Goal: Task Accomplishment & Management: Complete application form

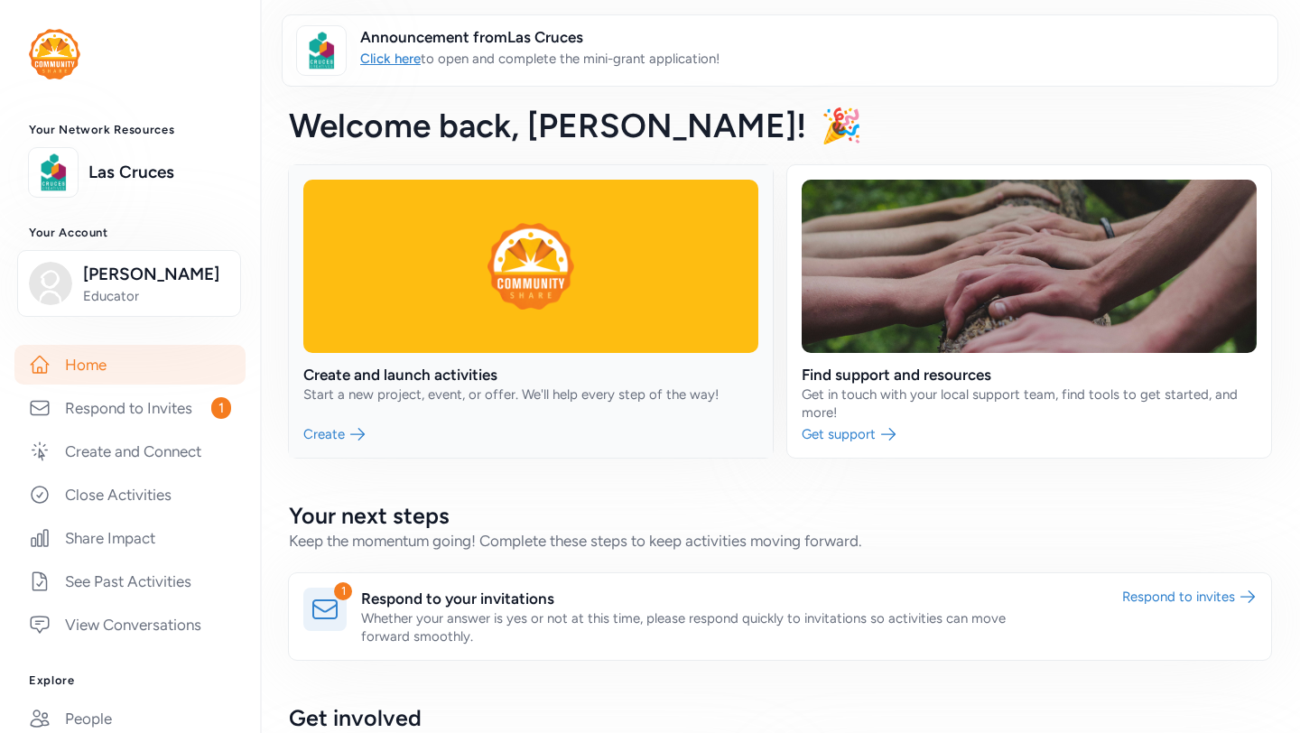
click at [323, 431] on link at bounding box center [531, 311] width 484 height 292
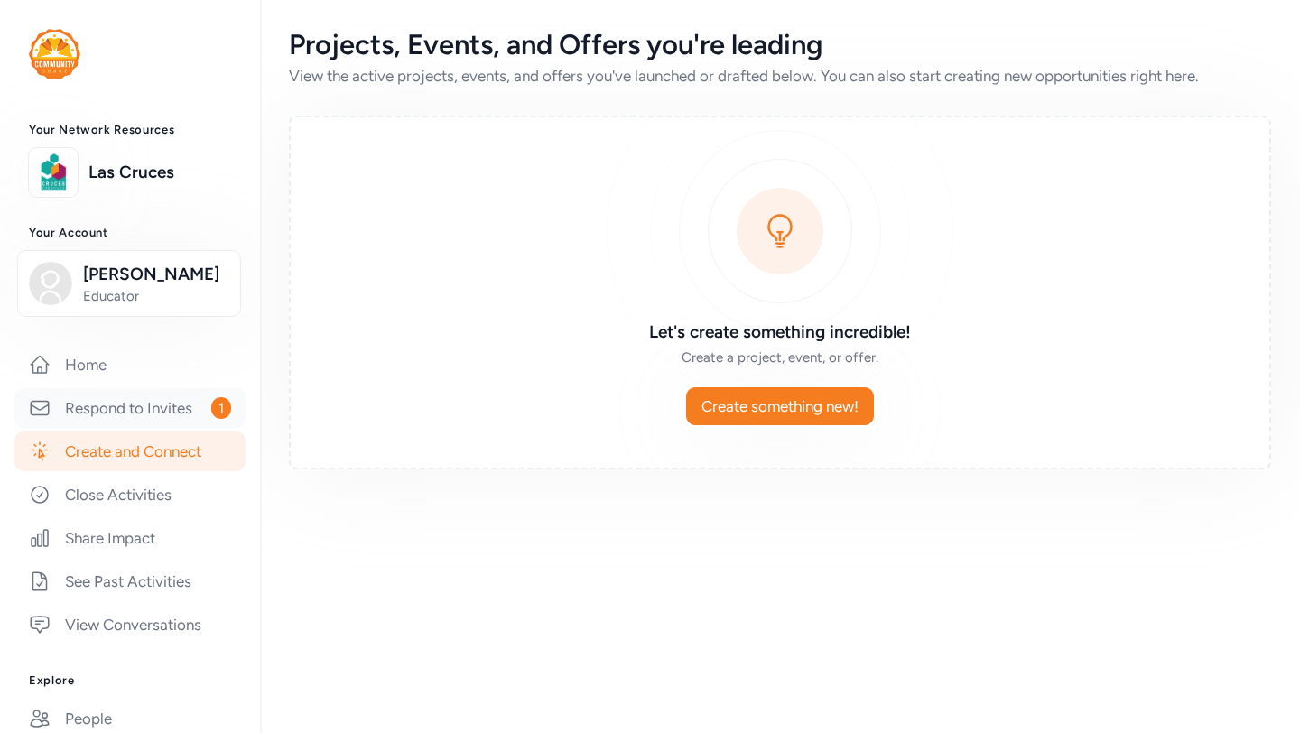
click at [136, 409] on link "Respond to Invites 1" at bounding box center [129, 408] width 231 height 40
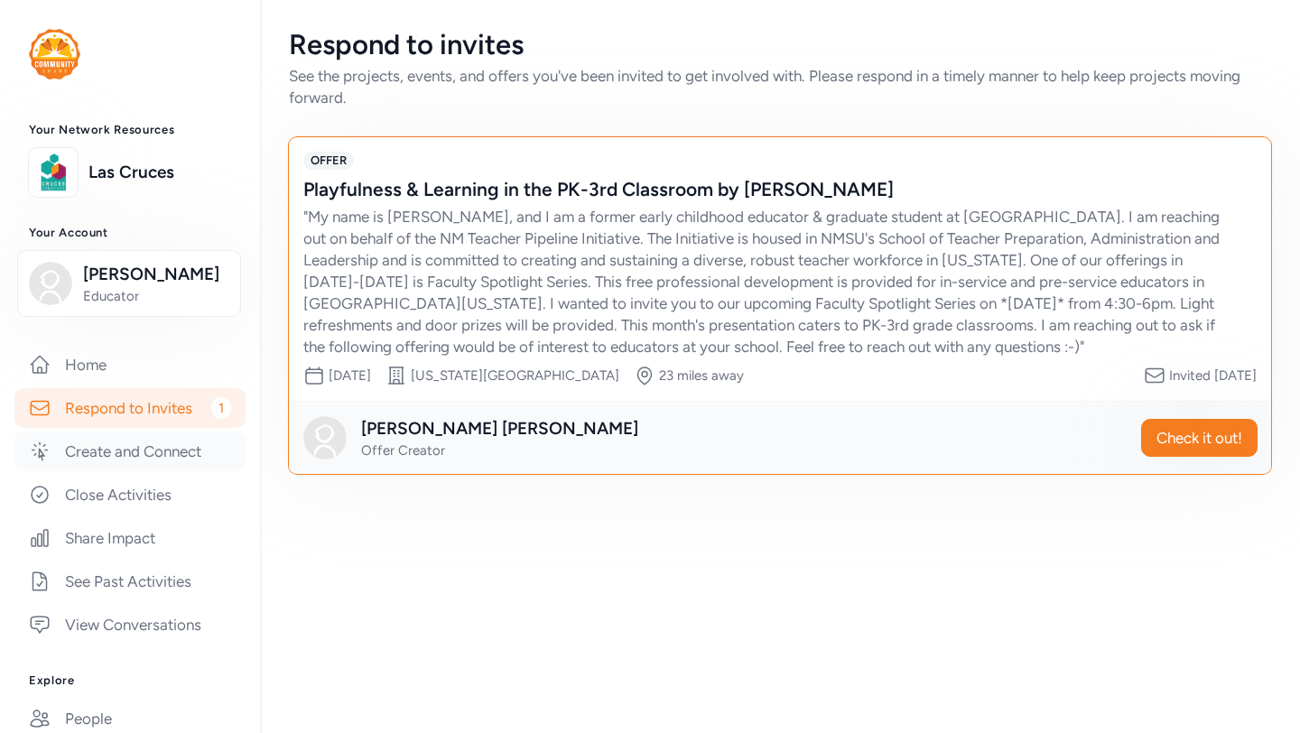
click at [100, 453] on link "Create and Connect" at bounding box center [129, 451] width 231 height 40
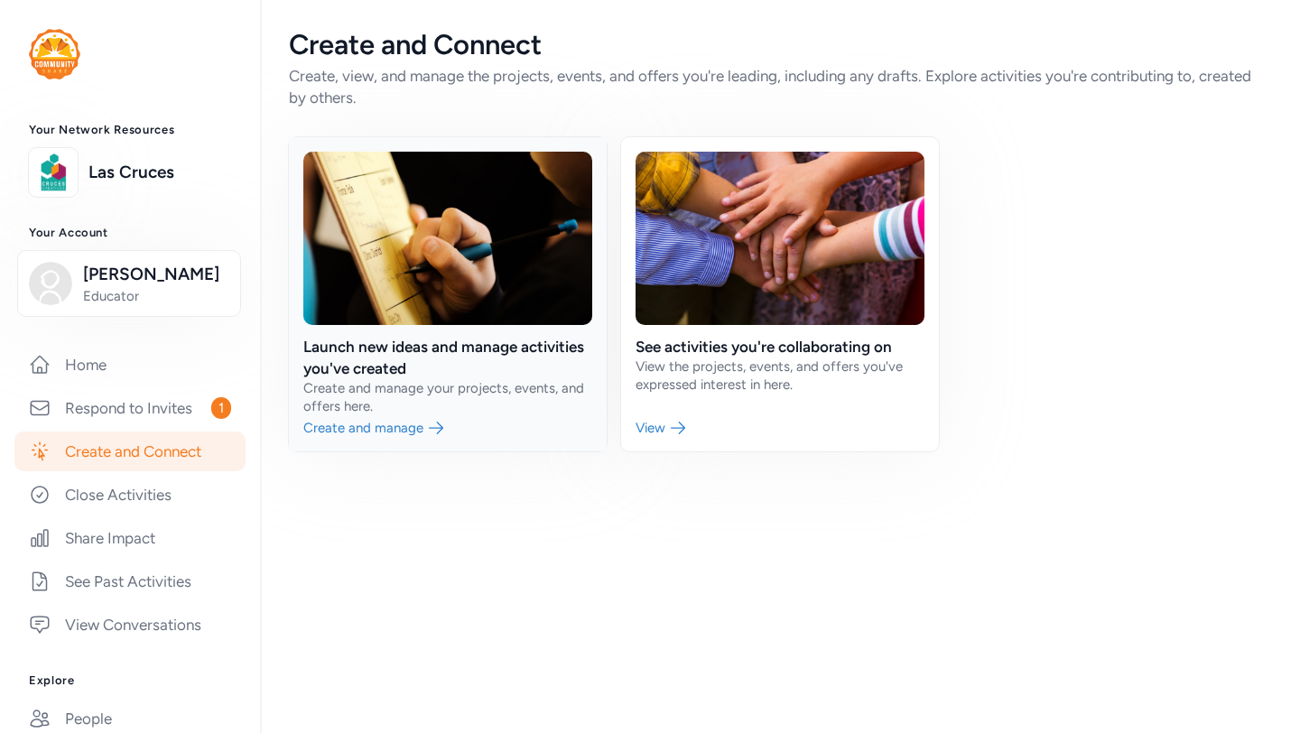
click at [358, 423] on link at bounding box center [448, 294] width 318 height 314
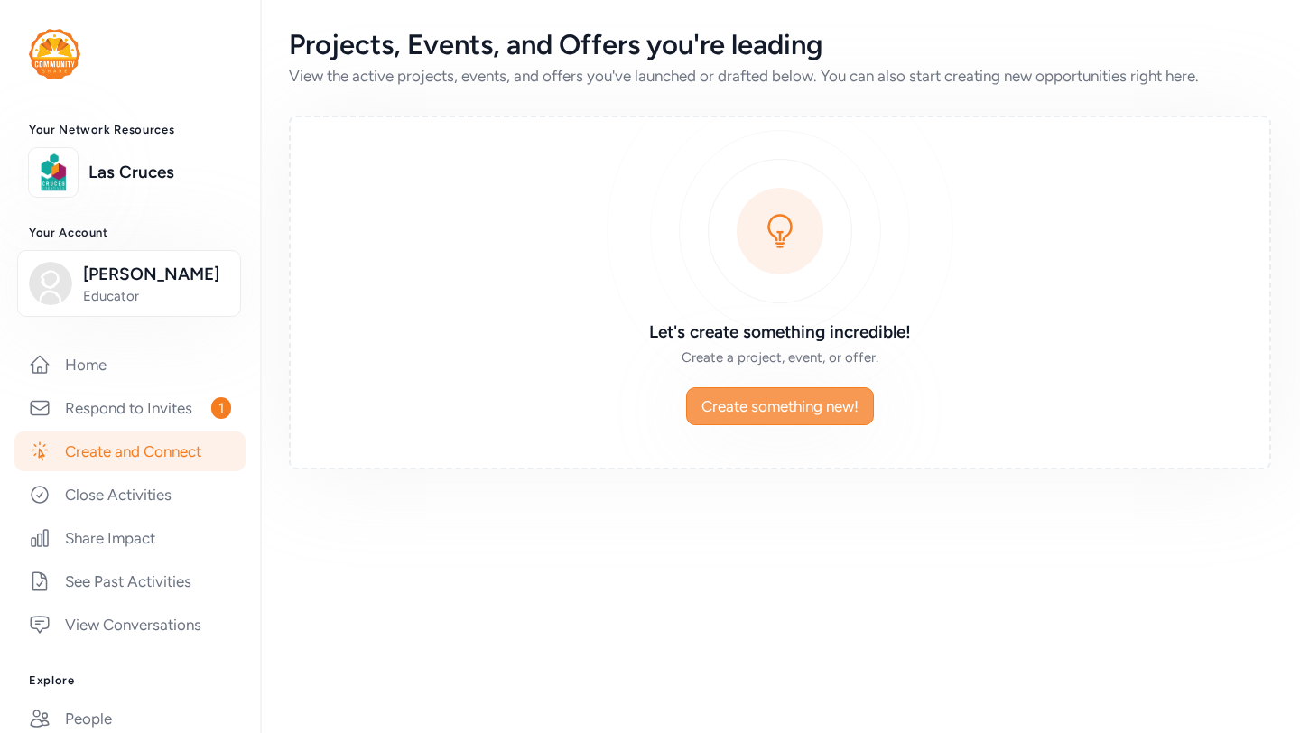
click at [753, 406] on span "Create something new!" at bounding box center [779, 406] width 157 height 22
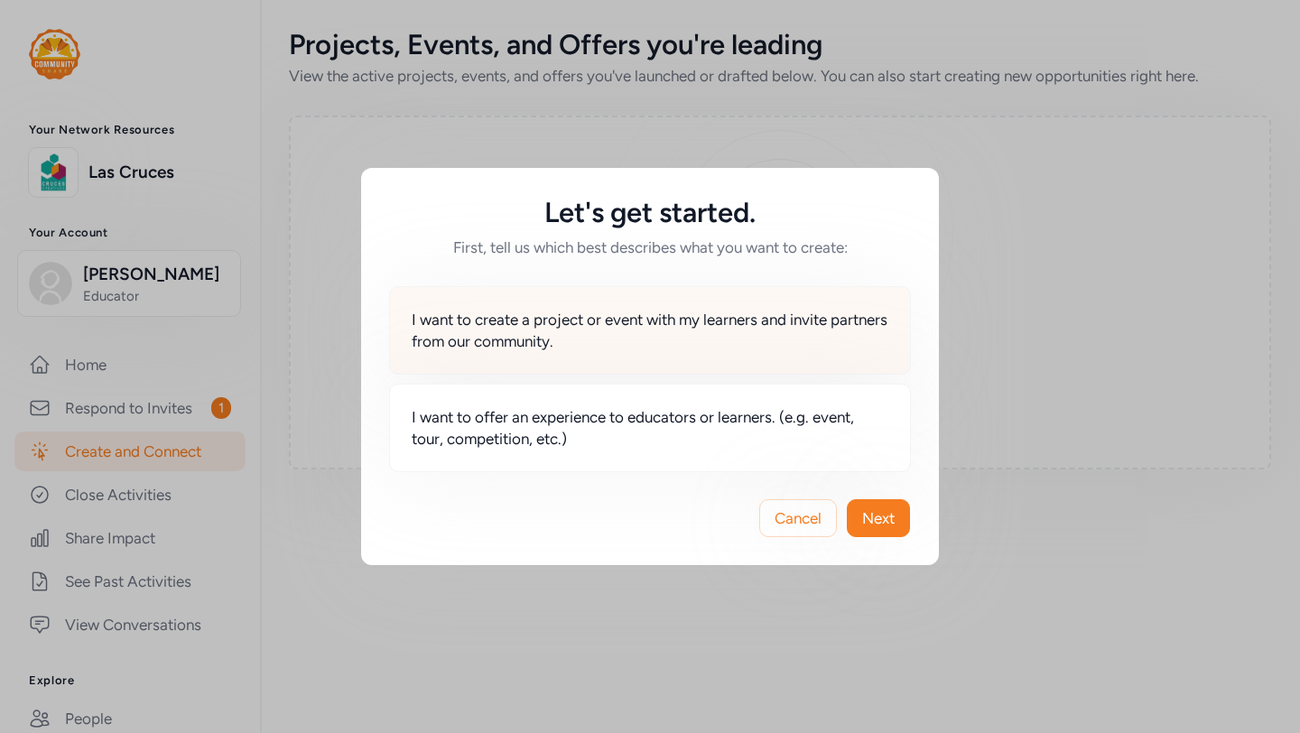
click at [652, 325] on span "I want to create a project or event with my learners and invite partners from o…" at bounding box center [650, 330] width 477 height 43
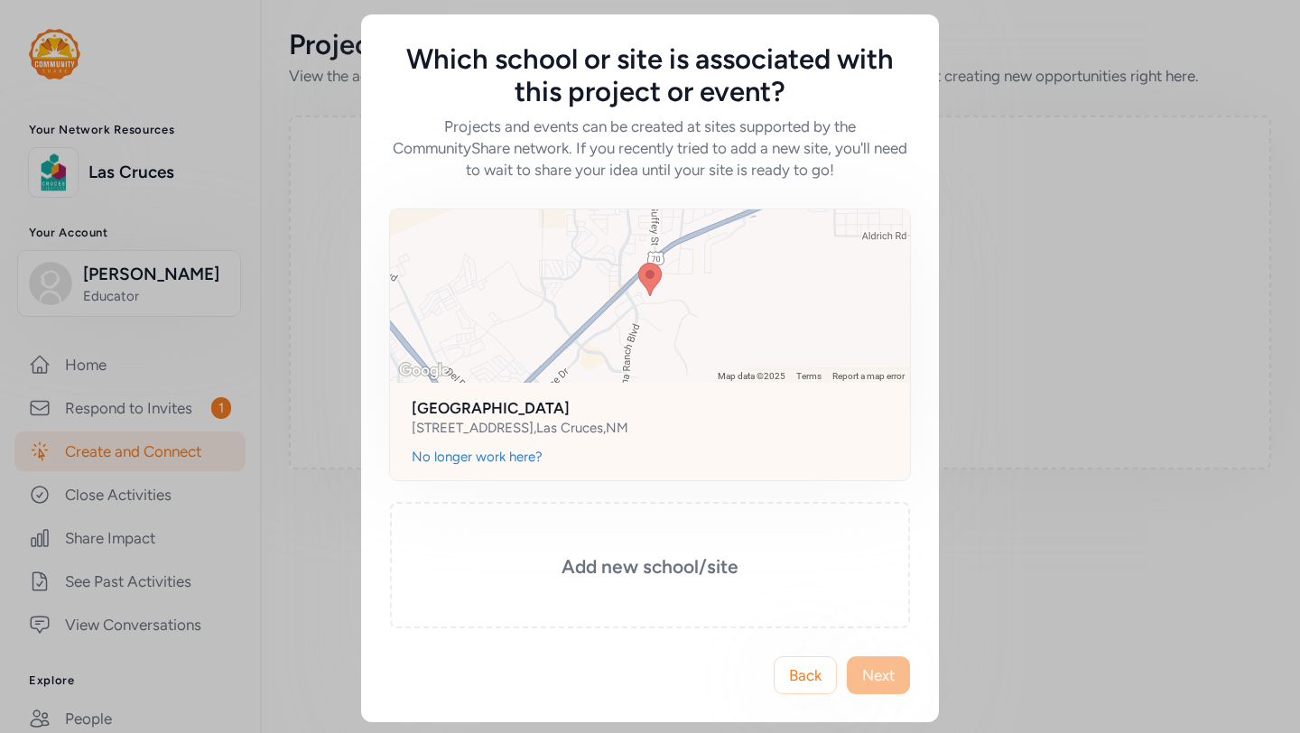
click at [434, 446] on div "Sonoma Elementary 4201 Northrise Dr , Las Cruces , NM" at bounding box center [650, 415] width 520 height 65
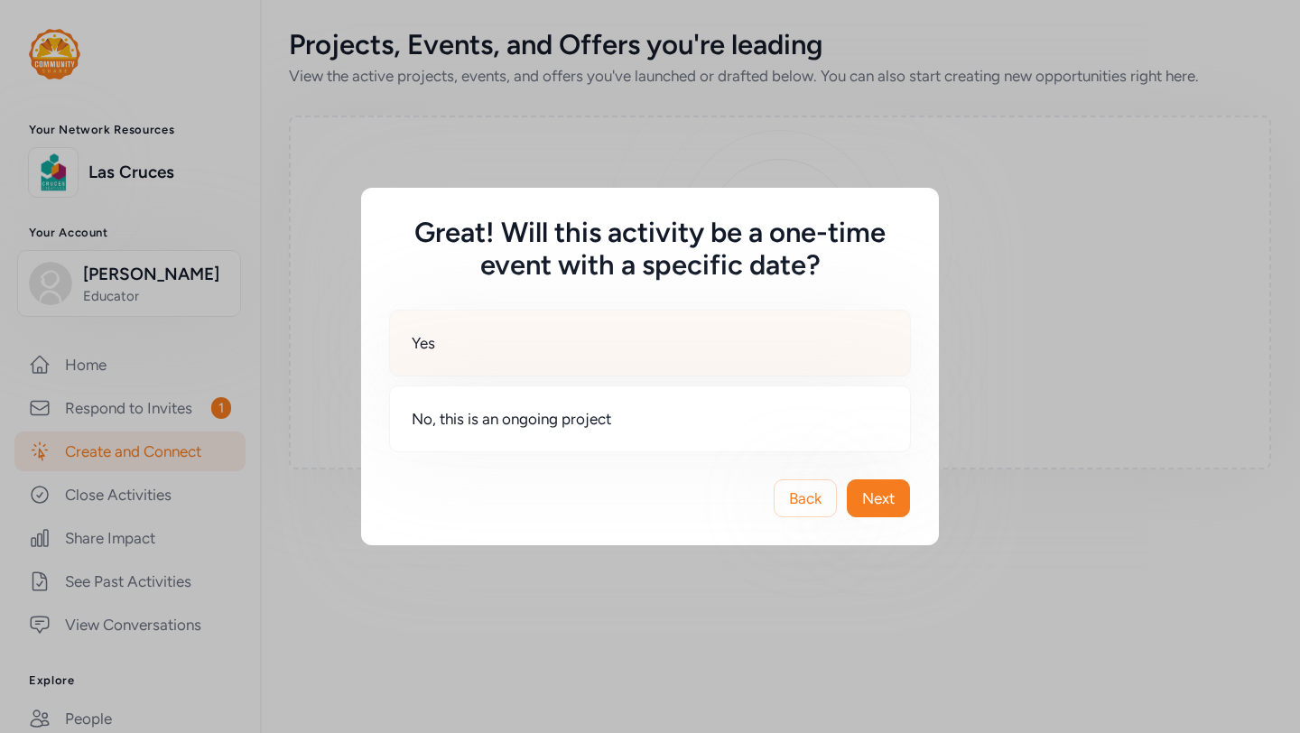
click at [460, 335] on div "Yes" at bounding box center [650, 343] width 522 height 67
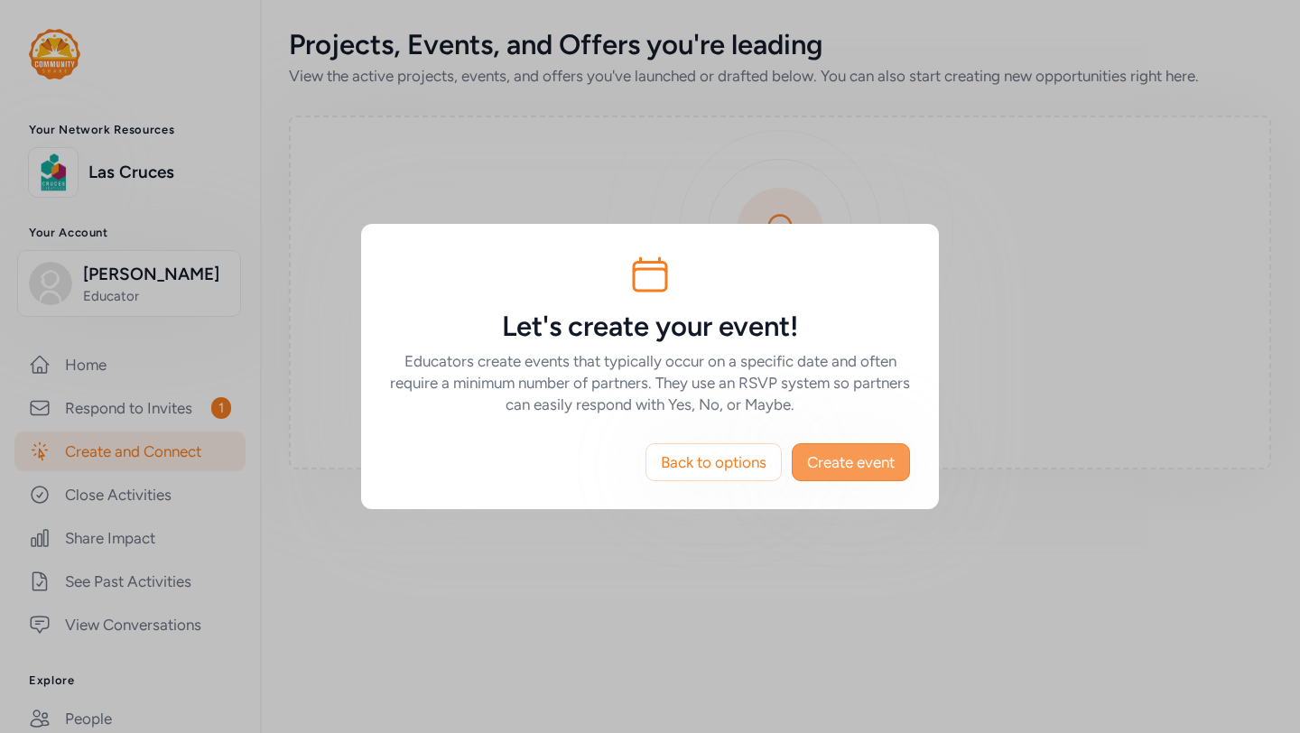
click at [855, 468] on span "Create event" at bounding box center [851, 462] width 88 height 22
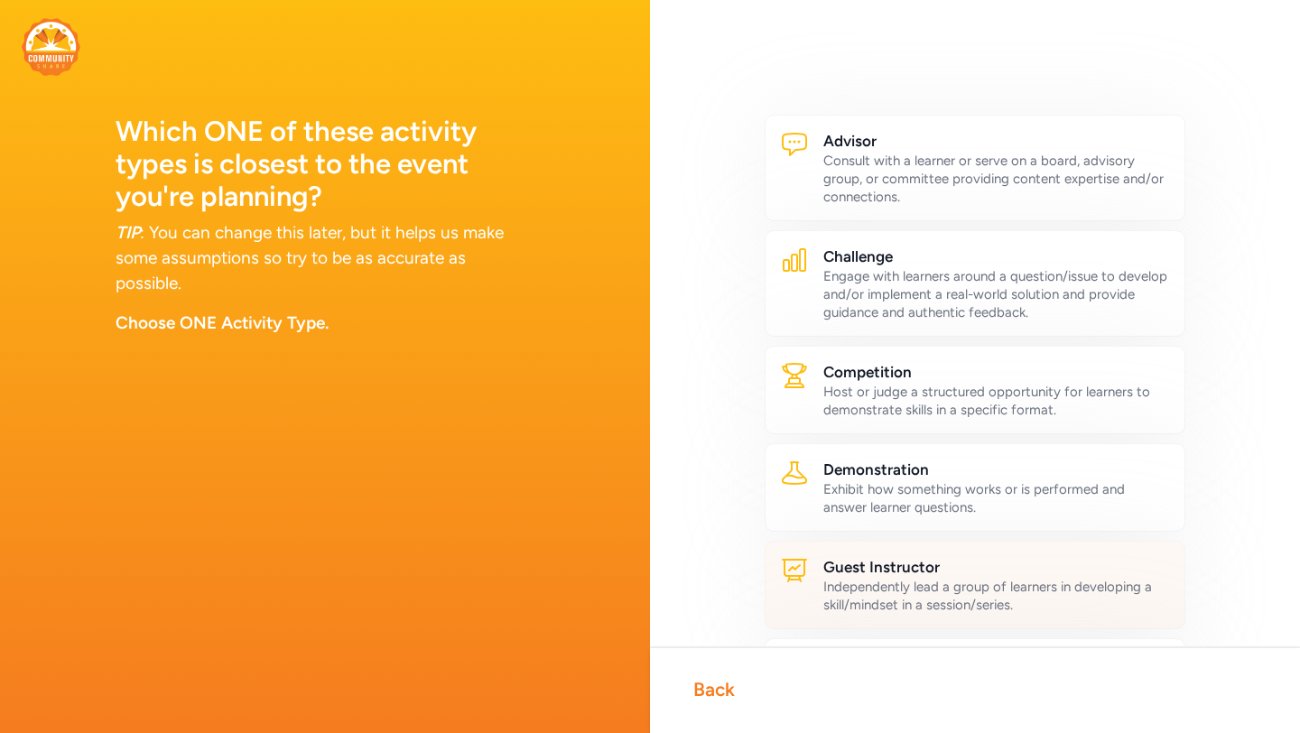
click at [1033, 587] on div "Independently lead a group of learners in developing a skill/mindset in a sessi…" at bounding box center [996, 596] width 347 height 36
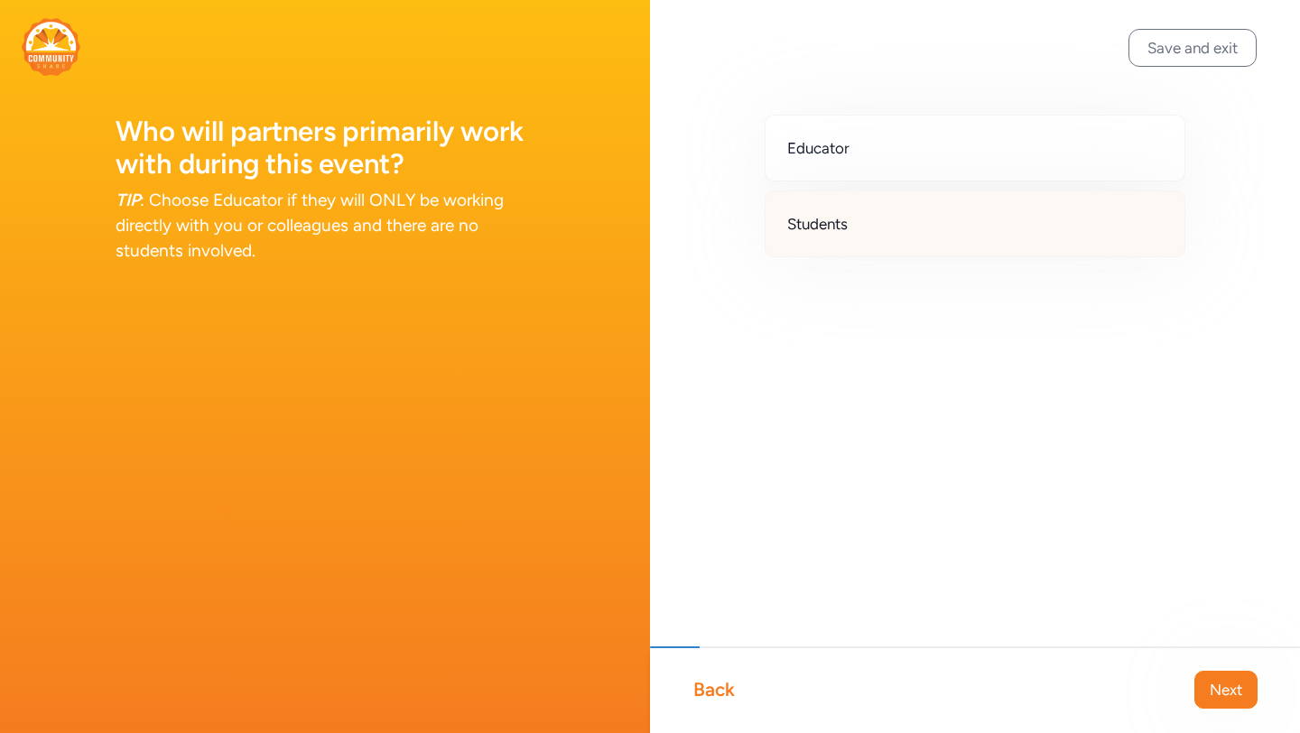
click at [847, 230] on span "Students" at bounding box center [817, 224] width 60 height 22
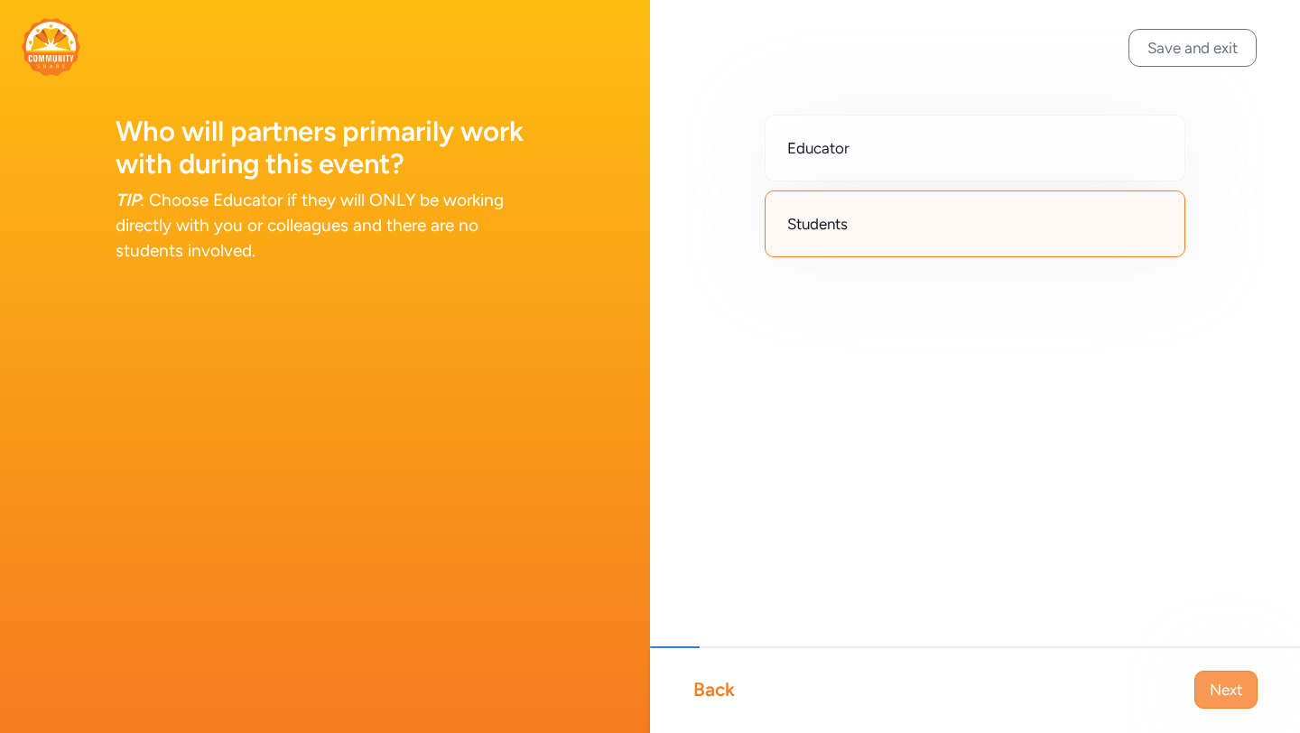
click at [1223, 692] on span "Next" at bounding box center [1225, 690] width 32 height 22
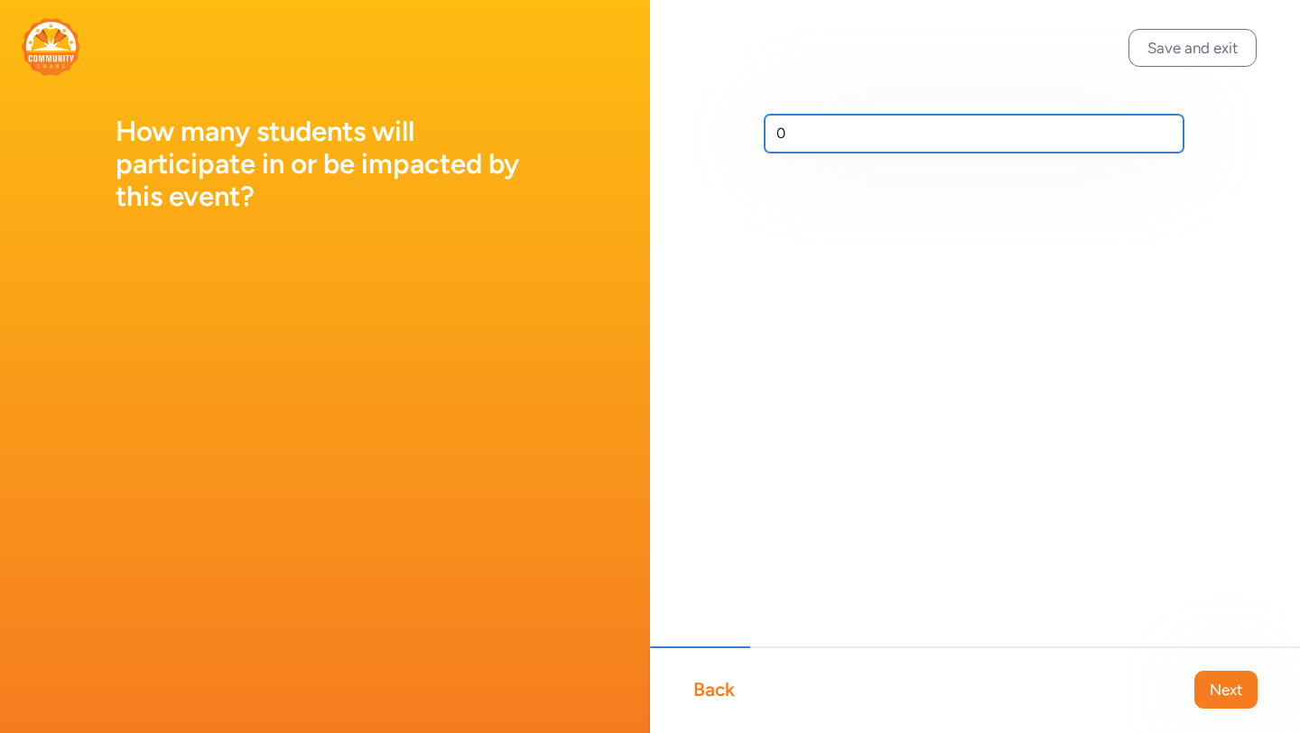
drag, startPoint x: 804, startPoint y: 133, endPoint x: 744, endPoint y: 133, distance: 60.5
click at [744, 133] on div "0" at bounding box center [975, 162] width 650 height 325
type input "100"
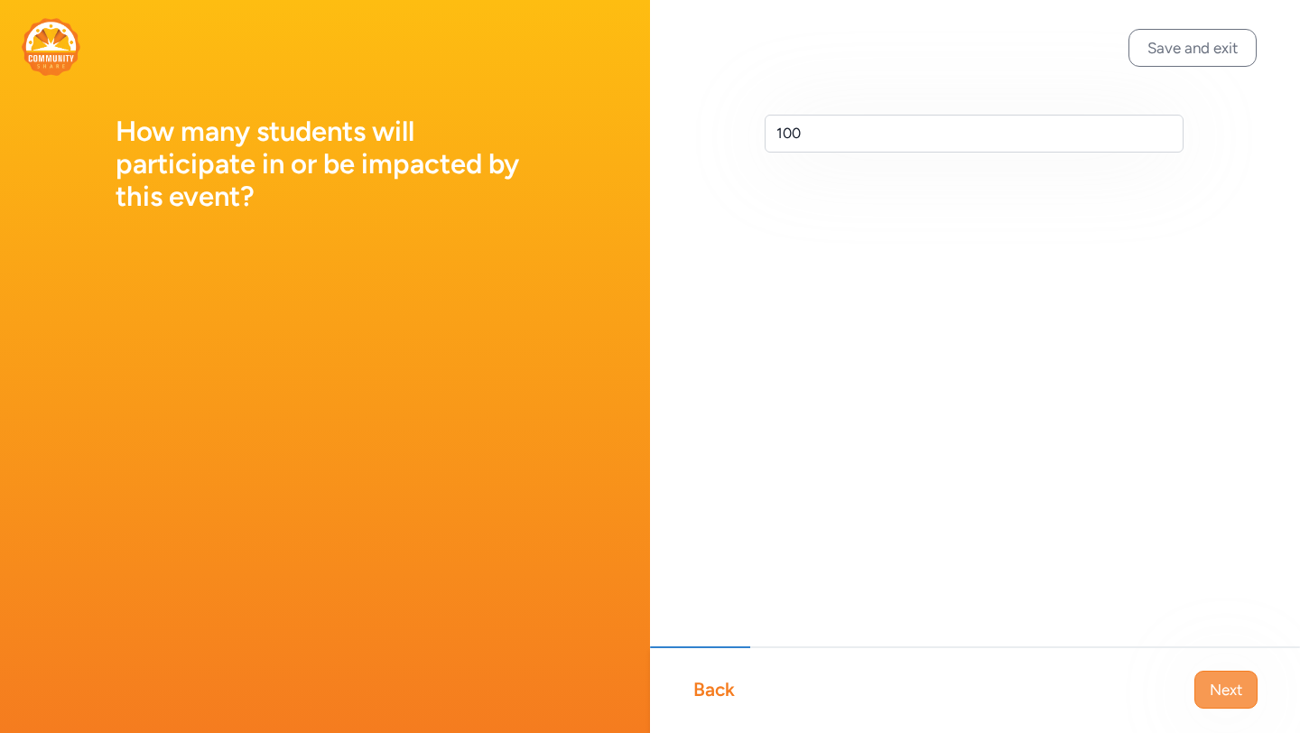
click at [1223, 685] on span "Next" at bounding box center [1225, 690] width 32 height 22
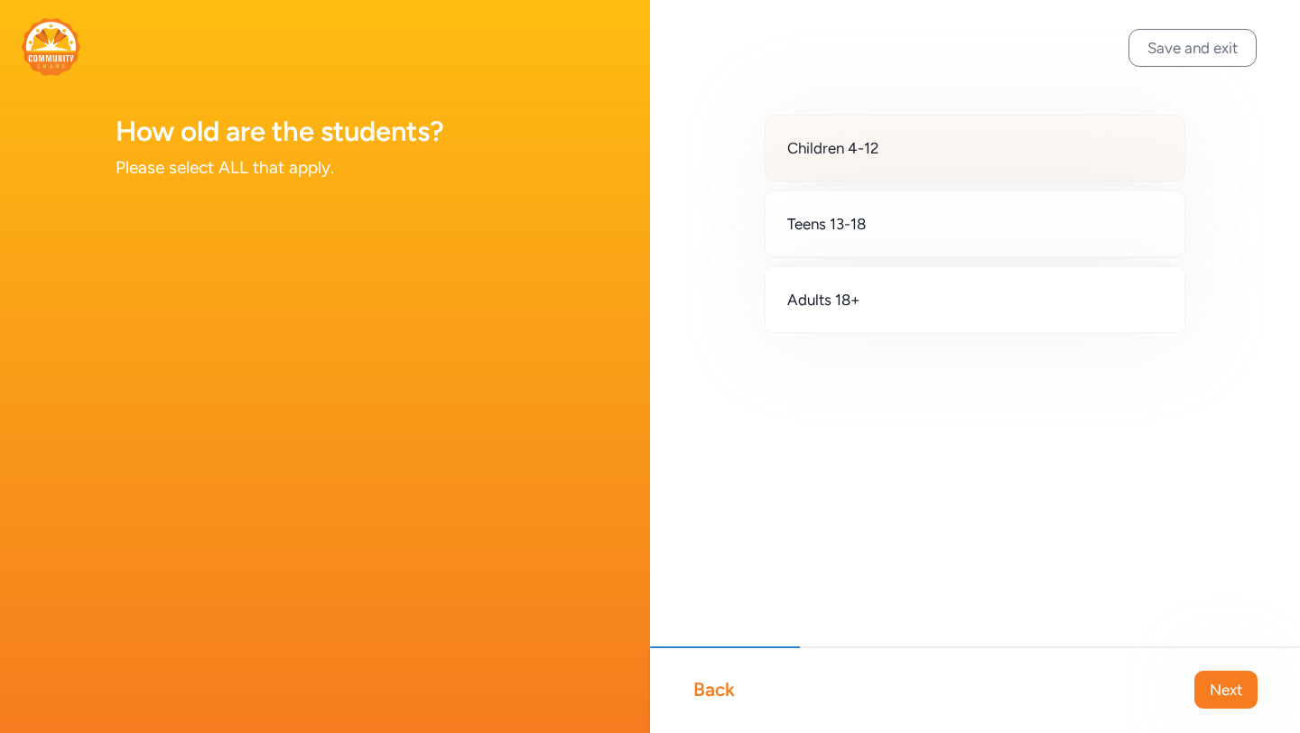
click at [896, 137] on div "Children 4-12" at bounding box center [974, 148] width 421 height 67
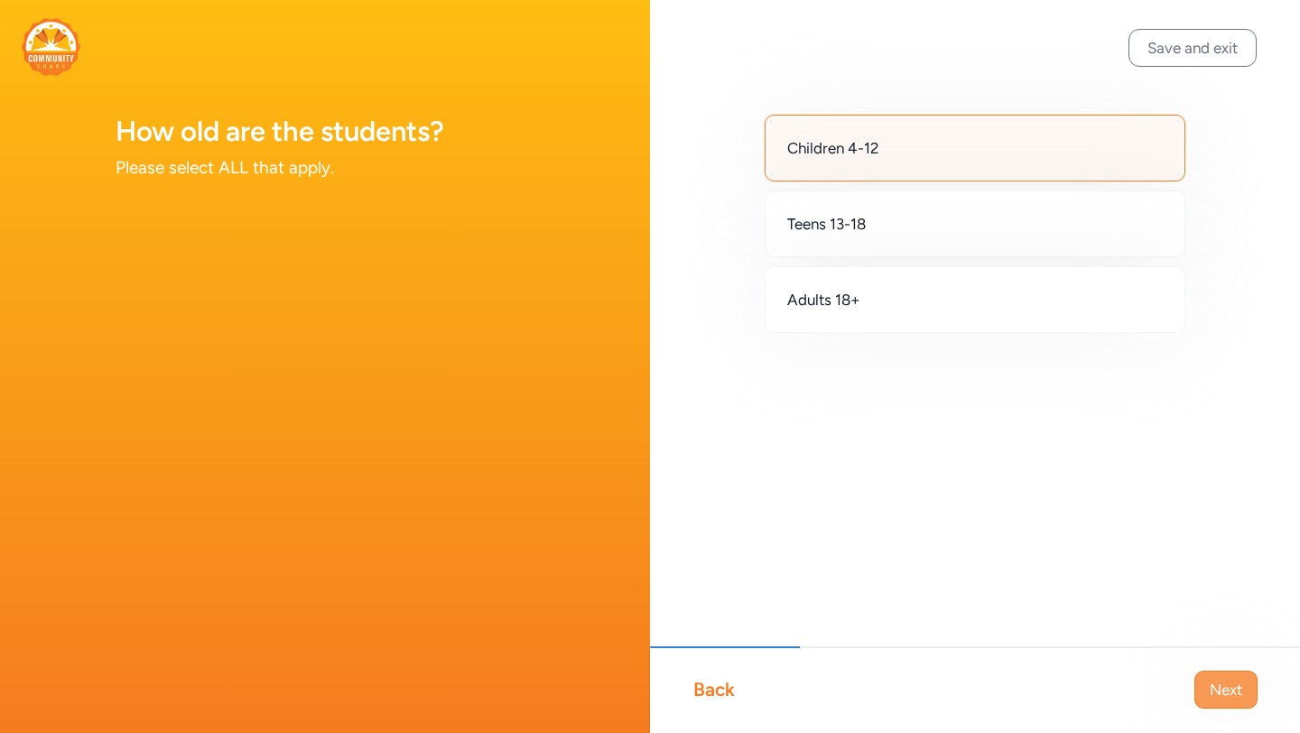
click at [1235, 683] on span "Next" at bounding box center [1225, 690] width 32 height 22
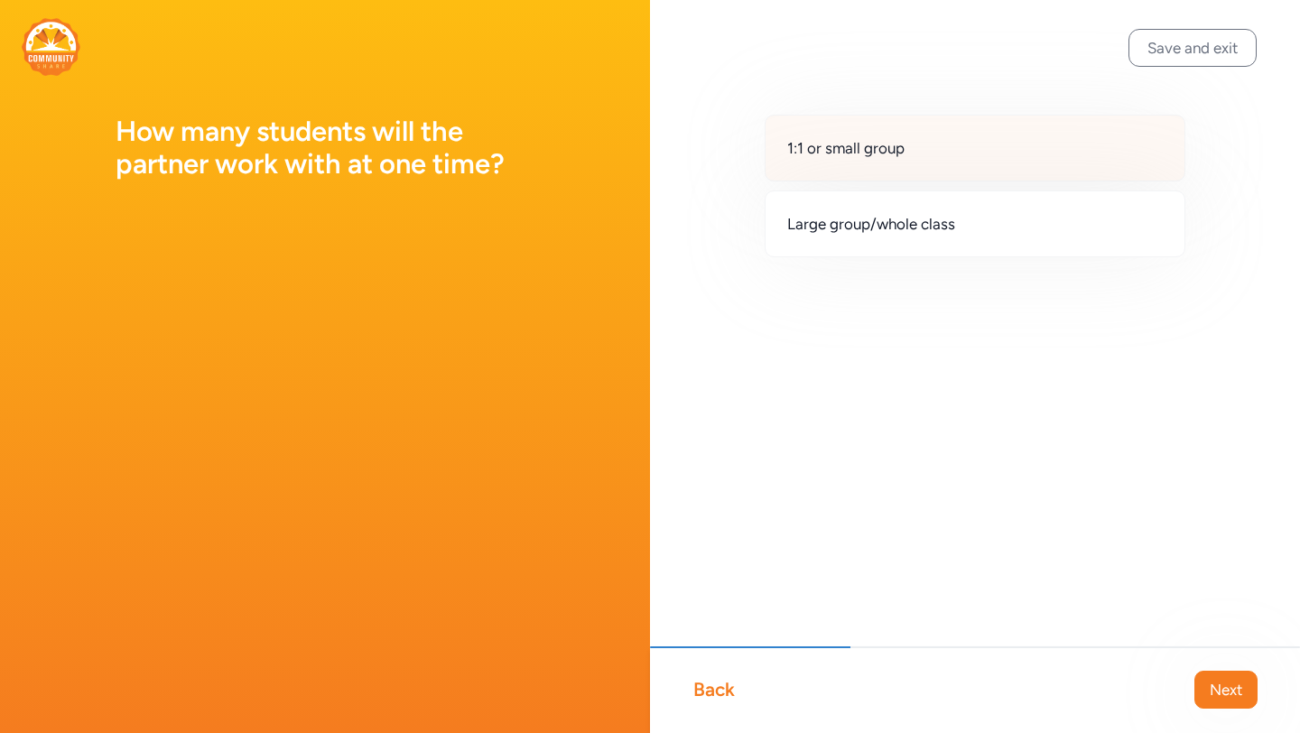
click at [926, 146] on div "1:1 or small group" at bounding box center [974, 148] width 421 height 67
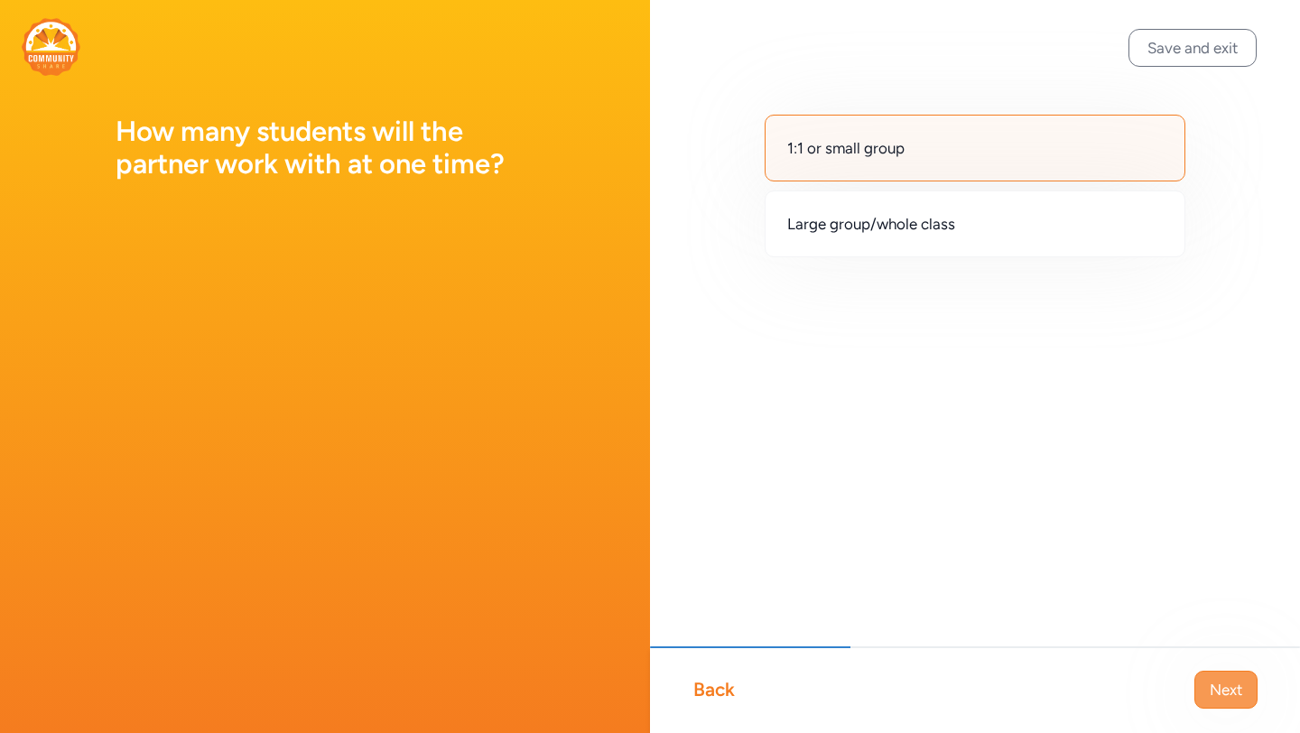
click at [1228, 691] on span "Next" at bounding box center [1225, 690] width 32 height 22
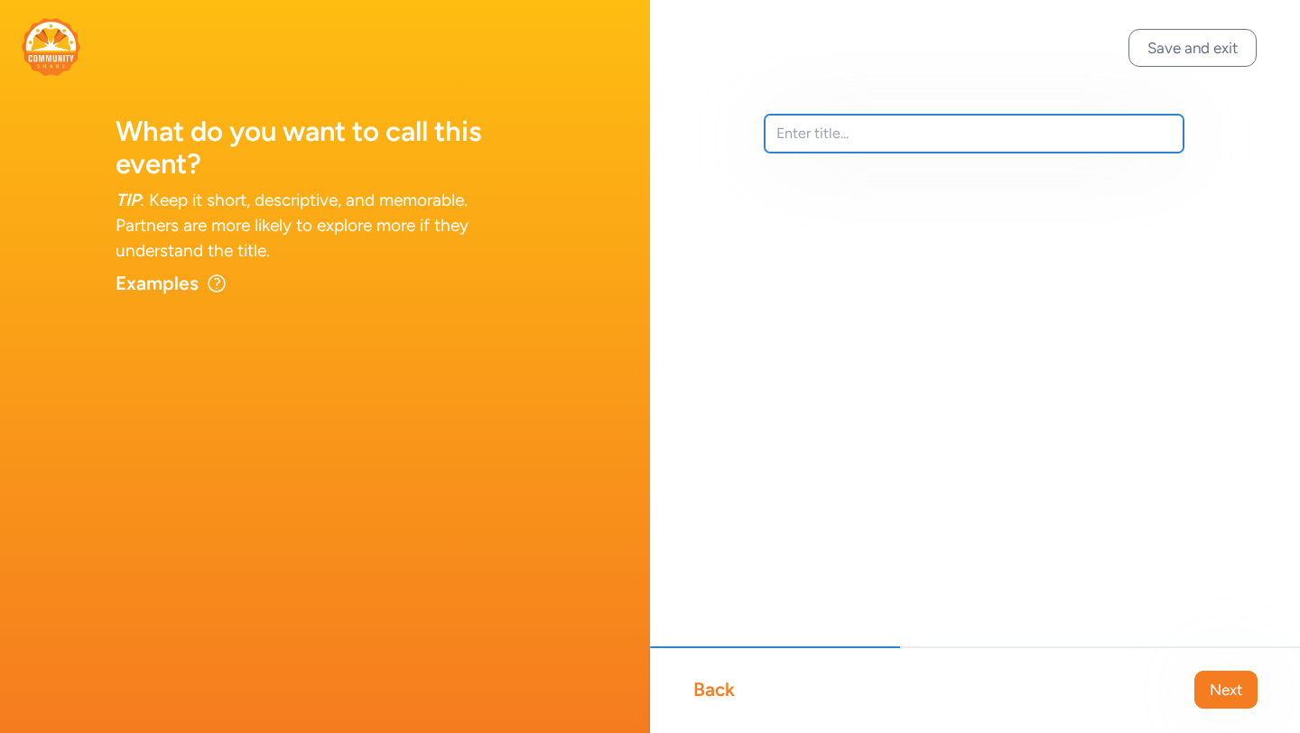
click at [850, 134] on input "text" at bounding box center [973, 134] width 419 height 38
type input "Polar Animal Stem Day for SECOND GRADE"
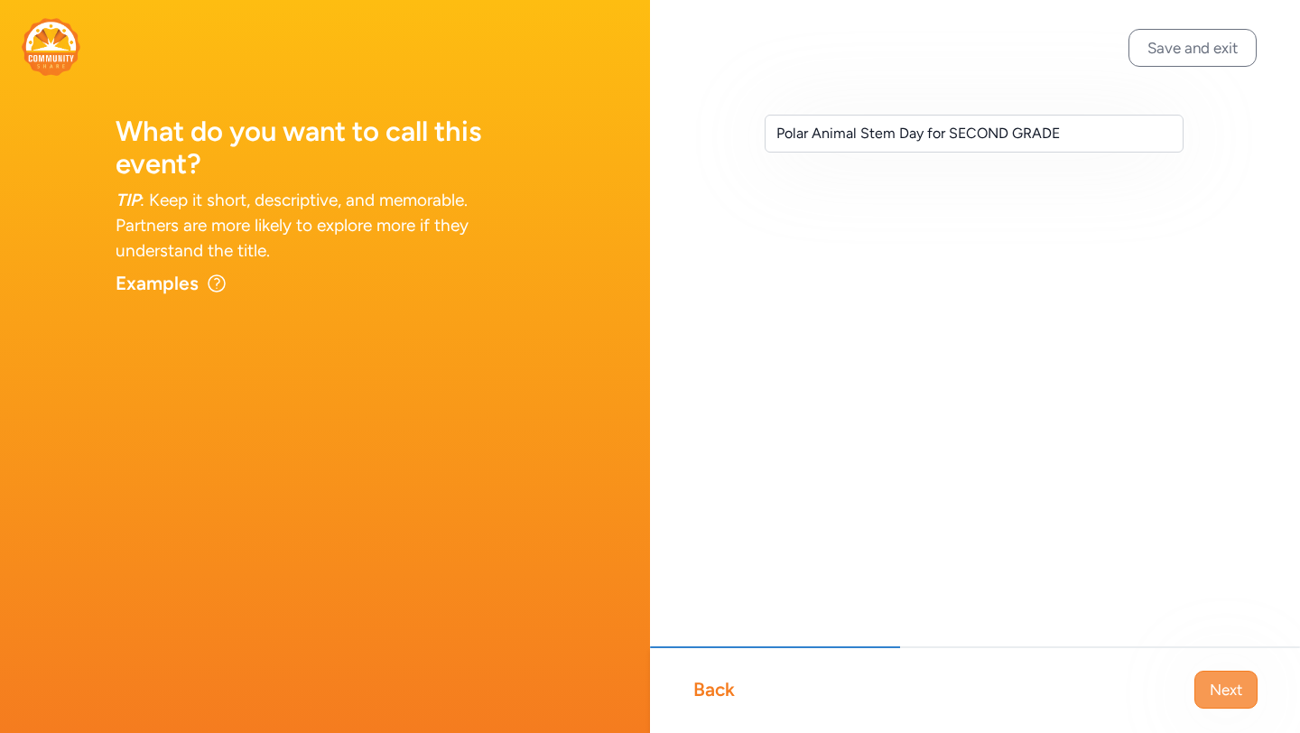
click at [1220, 683] on span "Next" at bounding box center [1225, 690] width 32 height 22
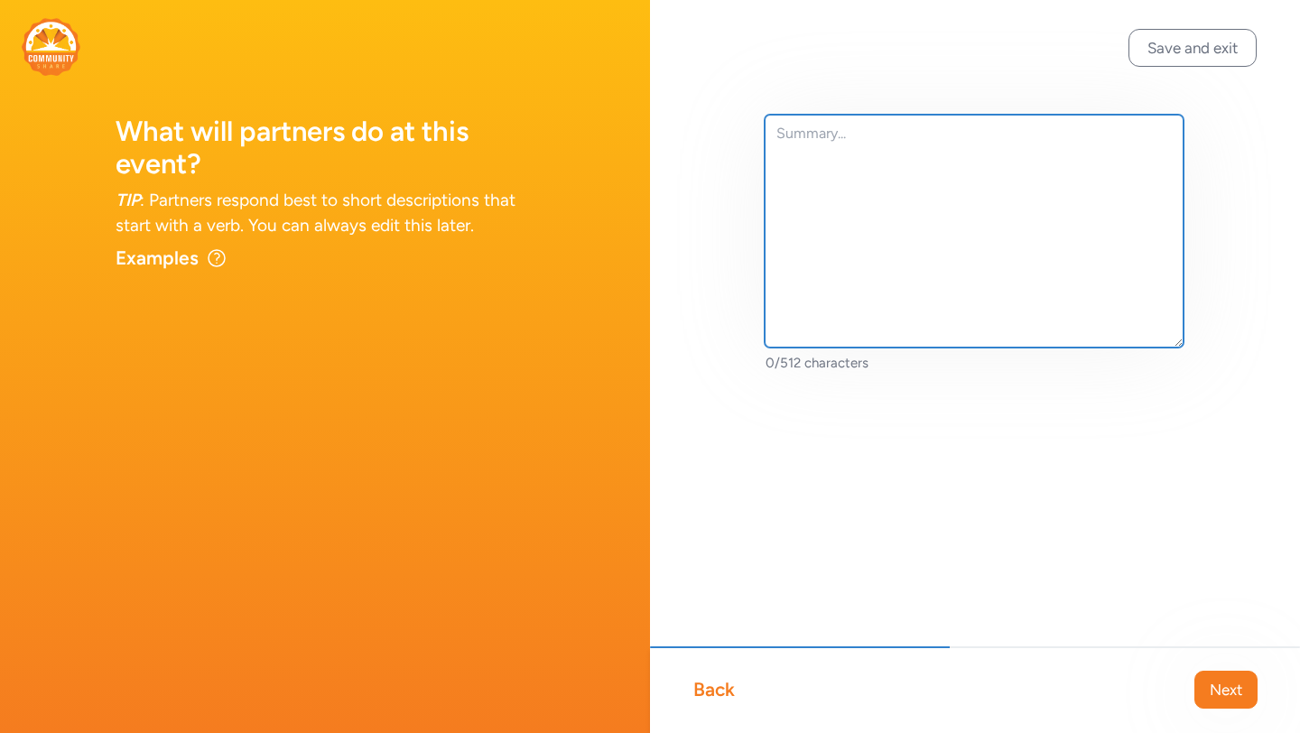
click at [977, 228] on textarea at bounding box center [973, 231] width 419 height 233
click at [807, 135] on textarea "This event will be a follow up event from alsts year" at bounding box center [973, 231] width 419 height 233
click at [986, 166] on textarea "This student/parent event will be a follow up event from alsts year" at bounding box center [973, 231] width 419 height 233
drag, startPoint x: 1144, startPoint y: 136, endPoint x: 1170, endPoint y: 140, distance: 26.4
click at [1170, 140] on textarea "This student/parent event will be a follow up event from alsts year" at bounding box center [973, 231] width 419 height 233
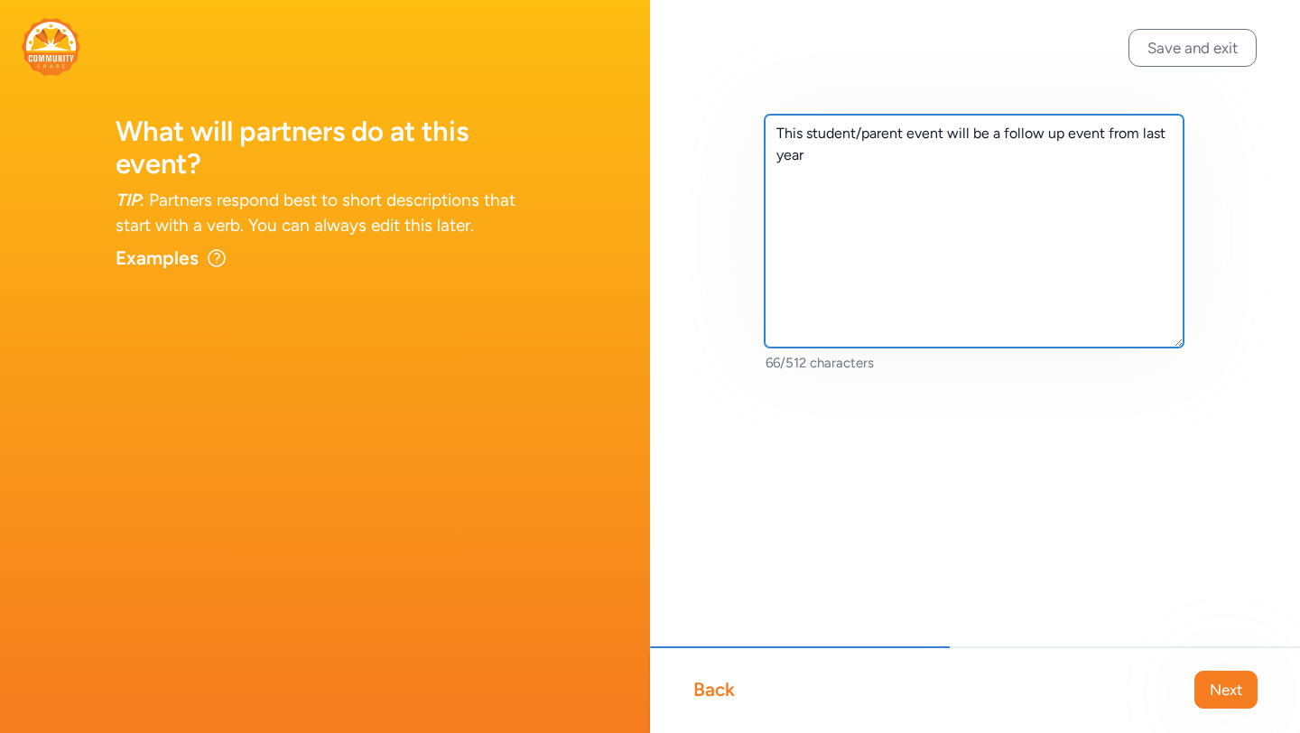
click at [997, 165] on textarea "This student/parent event will be a follow up event from last year" at bounding box center [973, 231] width 419 height 233
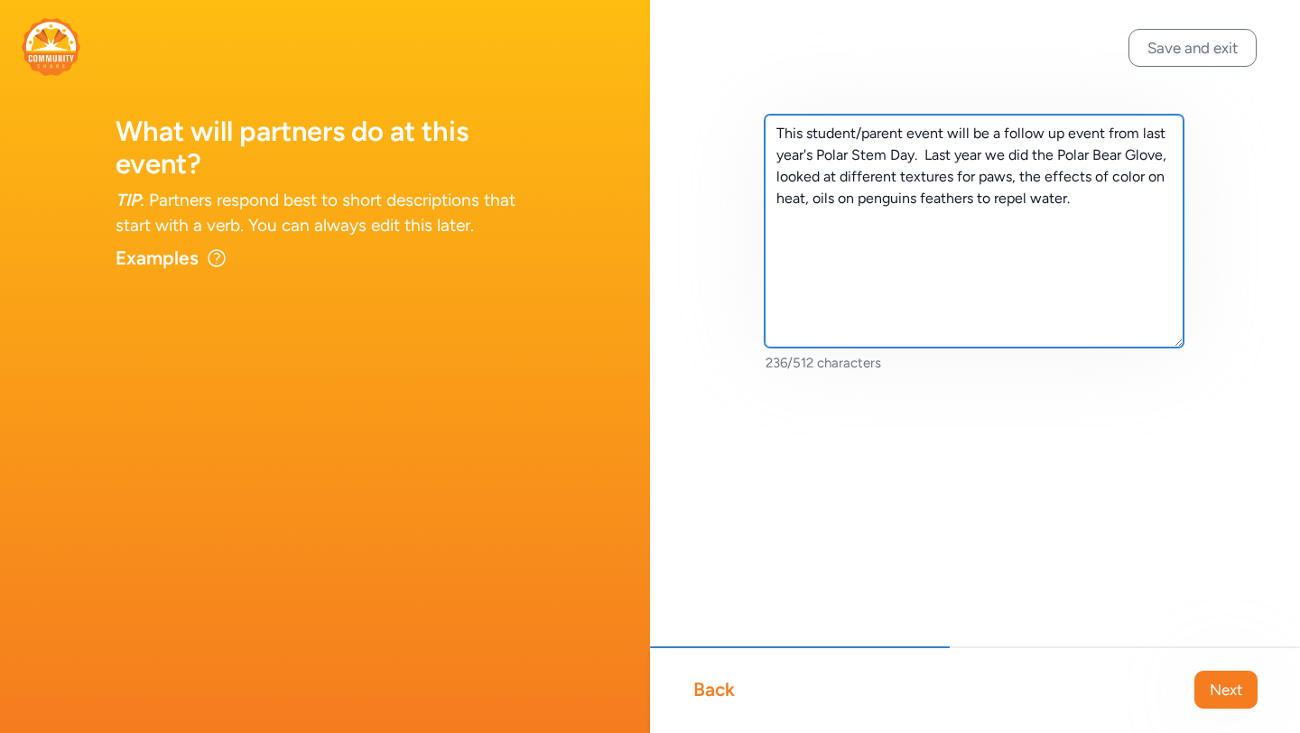
type textarea "This student/parent event will be a follow up event from last year's Polar Stem…"
